Goal: Transaction & Acquisition: Purchase product/service

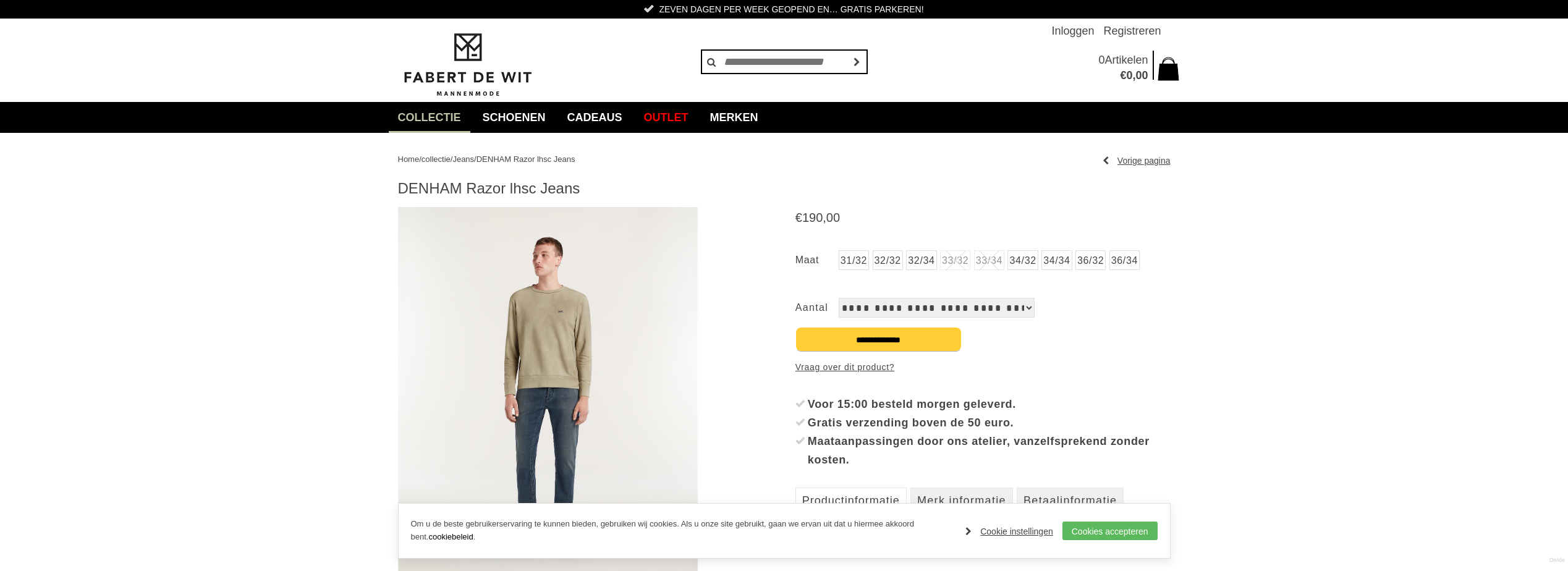
click at [472, 160] on span "Jeans" at bounding box center [463, 159] width 22 height 9
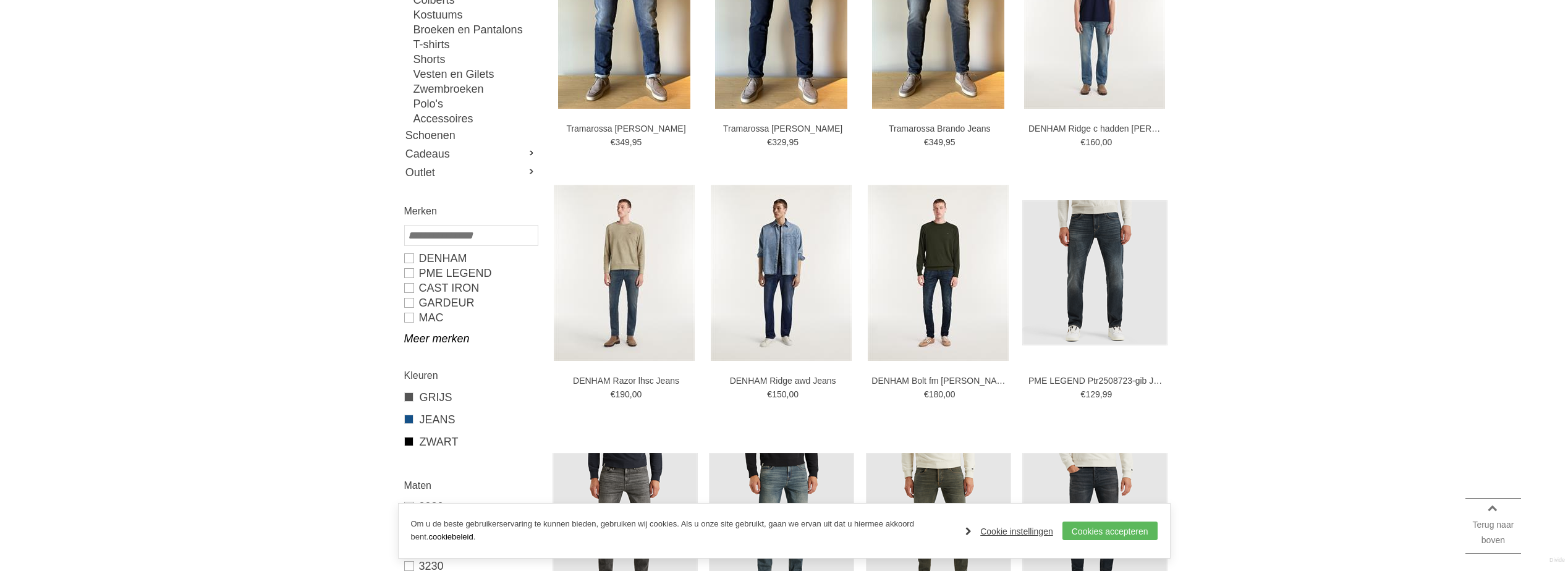
scroll to position [309, 0]
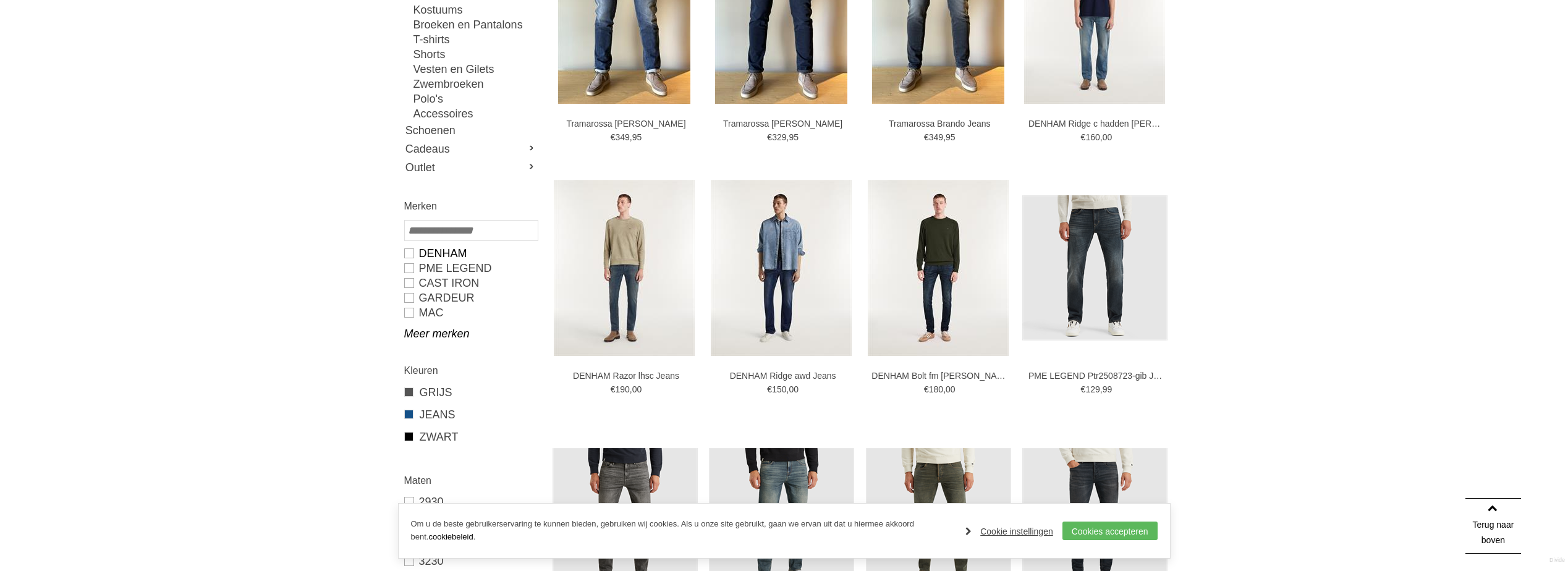
click at [438, 251] on link "DENHAM" at bounding box center [470, 254] width 133 height 15
type input "***"
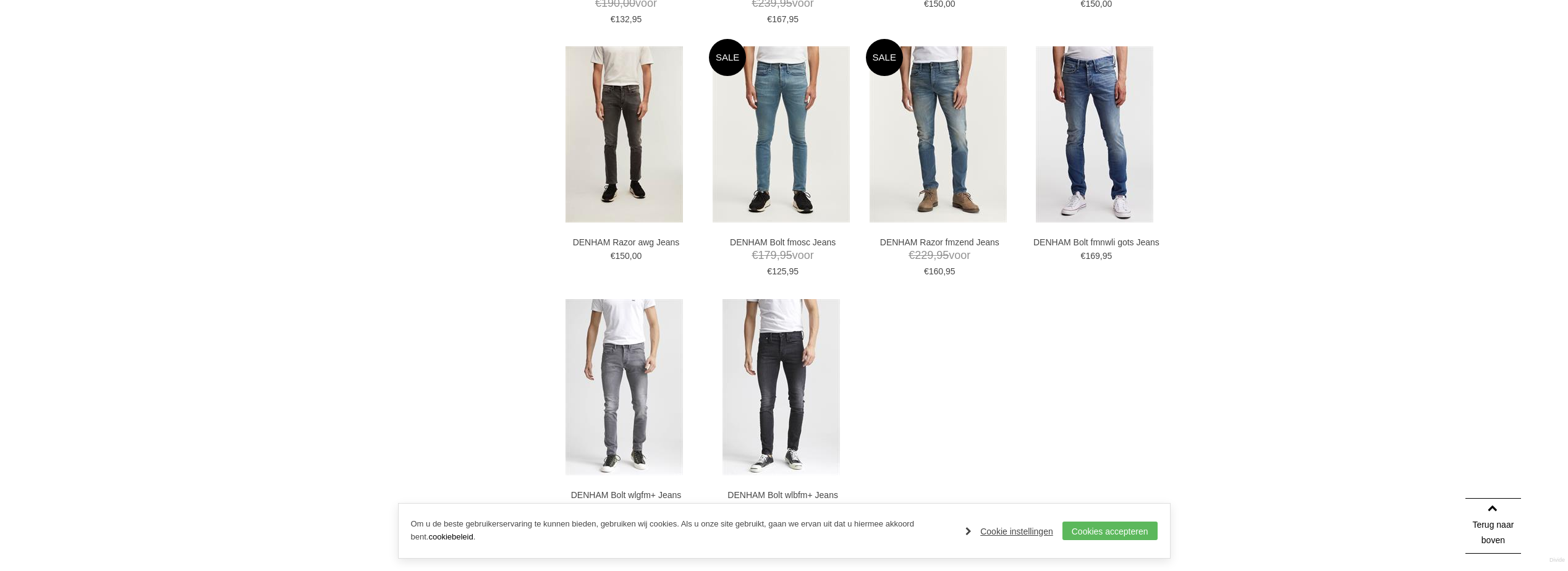
scroll to position [1235, 0]
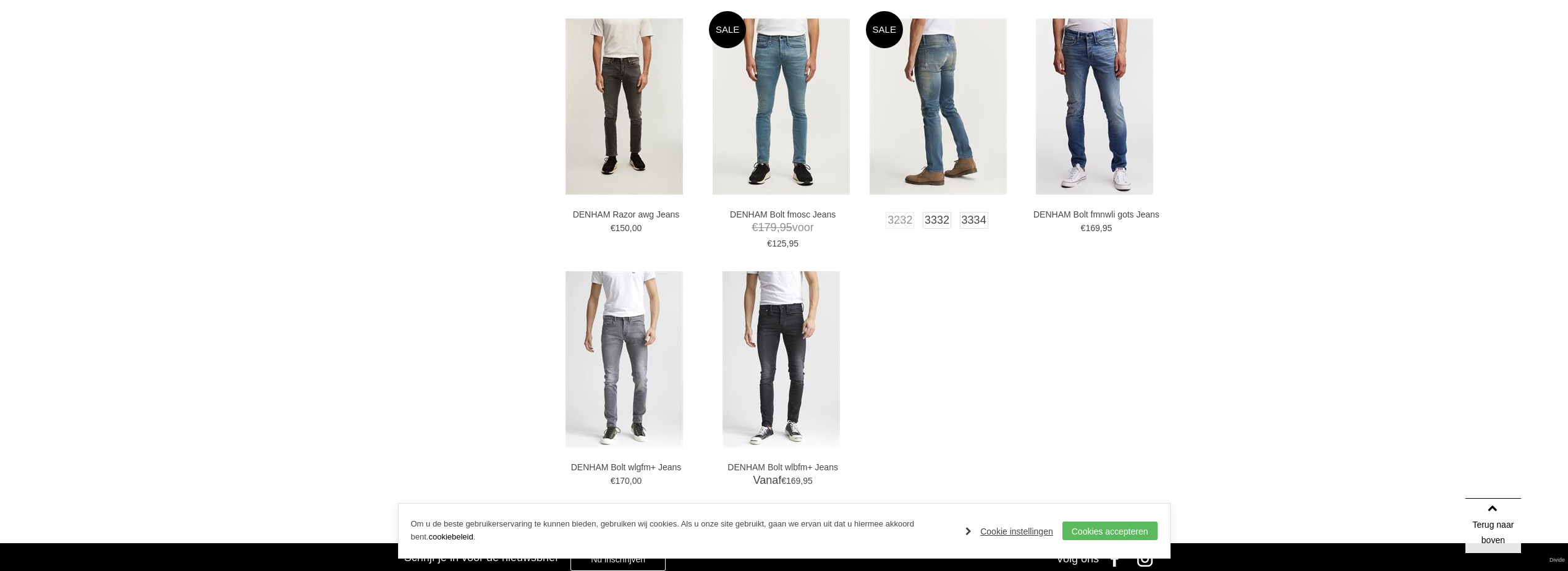
click at [935, 105] on img at bounding box center [938, 106] width 137 height 176
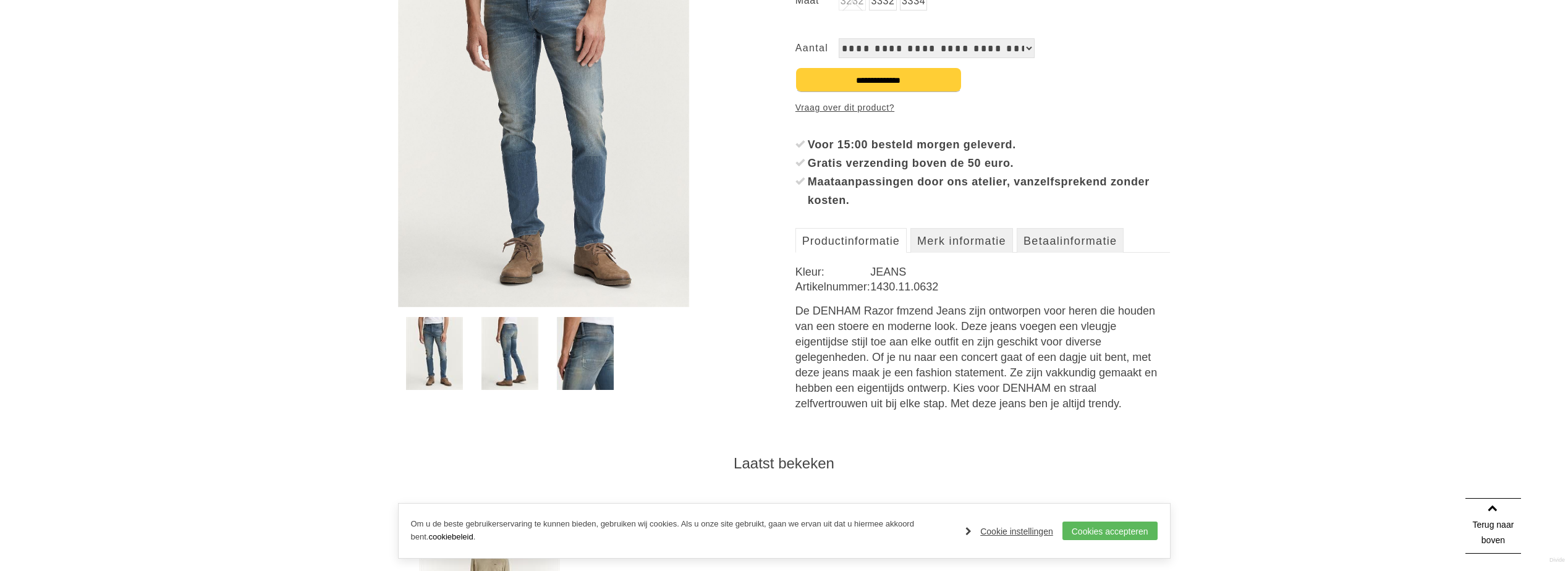
scroll to position [124, 0]
